Goal: Information Seeking & Learning: Learn about a topic

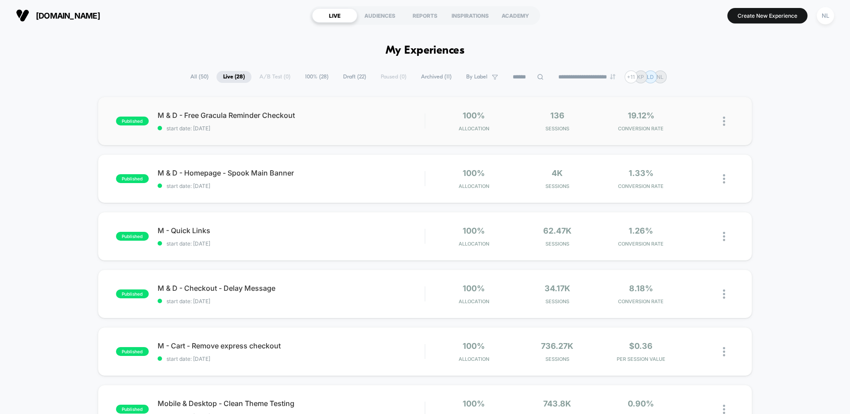
click at [275, 134] on div "published M & D - Free Gracula Reminder Checkout start date: [DATE] 100% Alloca…" at bounding box center [425, 121] width 655 height 49
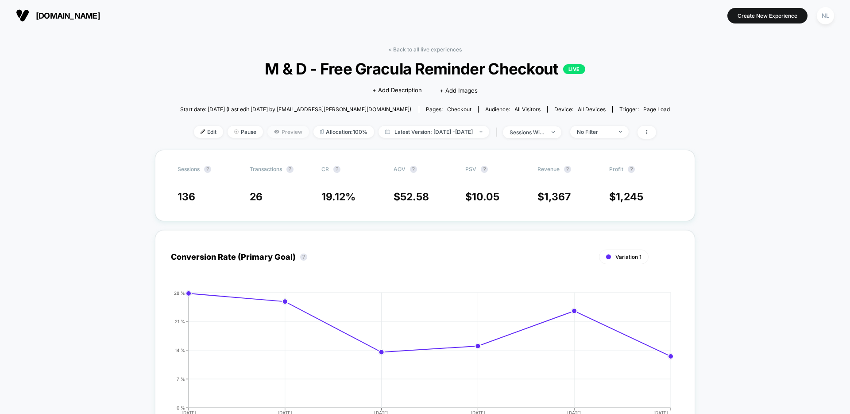
click at [274, 132] on icon at bounding box center [276, 131] width 5 height 5
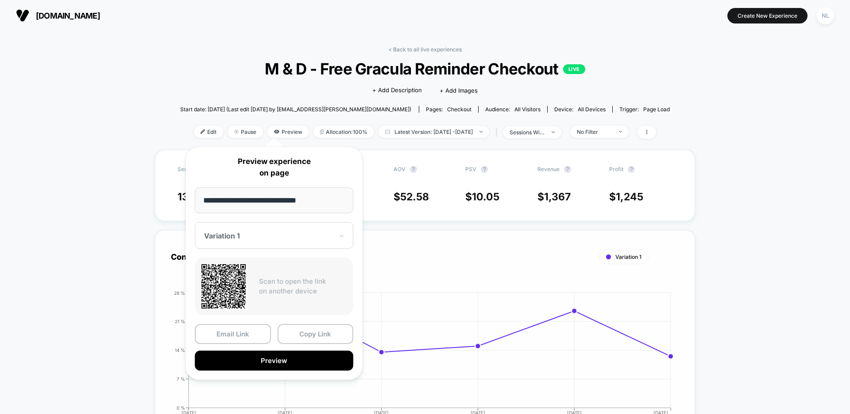
click at [312, 365] on button "Preview" at bounding box center [274, 360] width 159 height 20
